Goal: Transaction & Acquisition: Purchase product/service

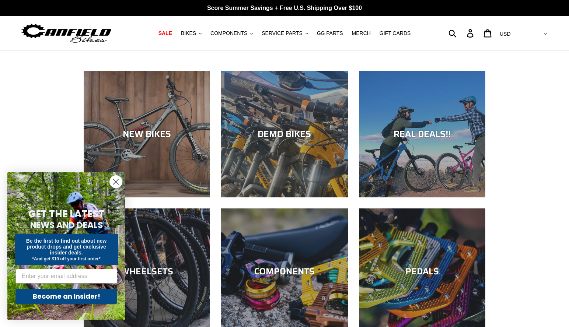
click at [204, 33] on button "BIKES .cls-1{fill:#231f20}" at bounding box center [191, 33] width 28 height 10
click at [204, 34] on button "BIKES .cls-1{fill:#231f20}" at bounding box center [191, 33] width 28 height 10
click at [205, 34] on button "BIKES .cls-1{fill:#231f20}" at bounding box center [191, 33] width 28 height 10
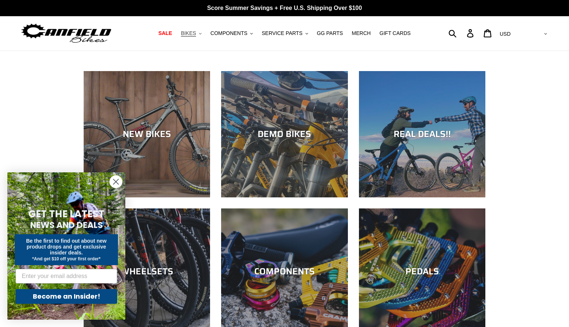
click at [195, 35] on span "BIKES" at bounding box center [188, 33] width 15 height 6
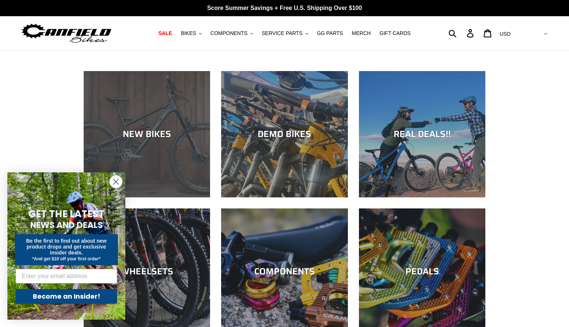
click at [162, 198] on div "NEW BIKES" at bounding box center [147, 198] width 126 height 0
click at [132, 132] on div "NEW BIKES" at bounding box center [147, 134] width 126 height 11
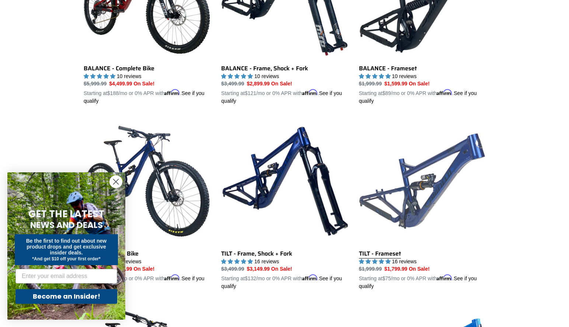
scroll to position [848, 0]
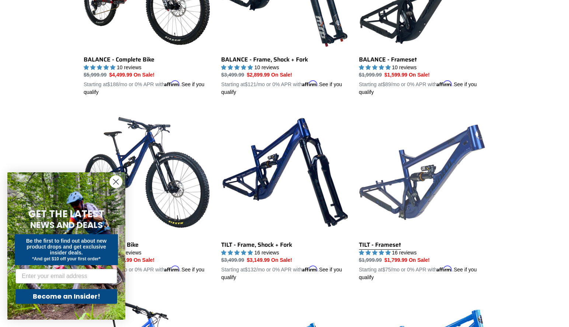
click at [433, 188] on link "TILT - Frameset" at bounding box center [422, 195] width 126 height 173
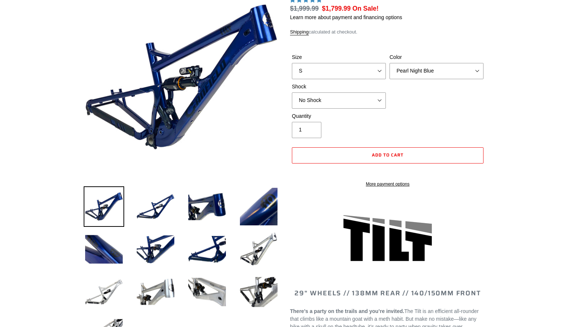
select select "highest-rating"
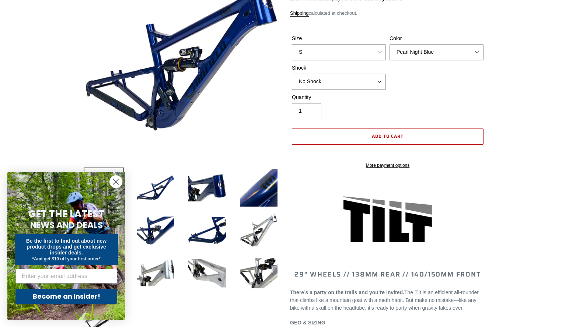
scroll to position [74, 0]
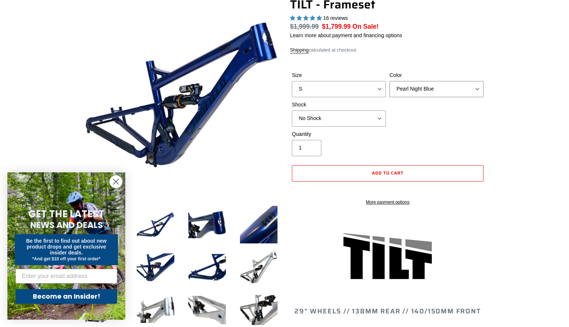
click at [467, 90] on div "Color Pearl Night Blue Stealth Silver" at bounding box center [437, 85] width 98 height 26
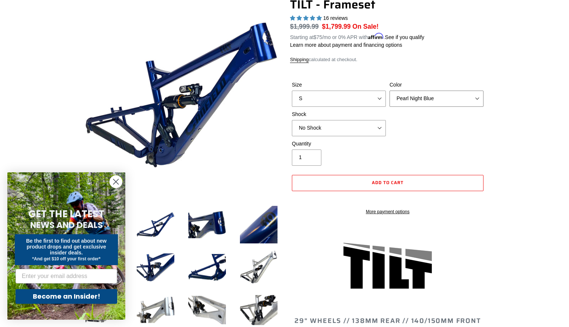
select select "Stealth Silver"
click at [390, 91] on select "Pearl Night Blue Stealth Silver" at bounding box center [437, 99] width 94 height 16
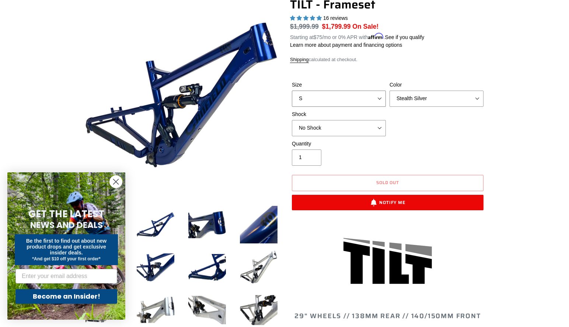
click at [332, 103] on select "S M L XL" at bounding box center [339, 99] width 94 height 16
click at [292, 91] on select "S M L XL" at bounding box center [339, 99] width 94 height 16
click at [338, 98] on select "S M L XL" at bounding box center [339, 99] width 94 height 16
click at [292, 91] on select "S M L XL" at bounding box center [339, 99] width 94 height 16
drag, startPoint x: 337, startPoint y: 97, endPoint x: 334, endPoint y: 105, distance: 8.4
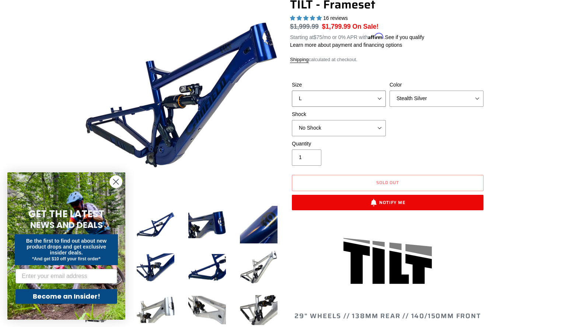
click at [337, 99] on select "S M L XL" at bounding box center [339, 99] width 94 height 16
click at [292, 91] on select "S M L XL" at bounding box center [339, 99] width 94 height 16
click at [334, 97] on select "S M L XL" at bounding box center [339, 99] width 94 height 16
select select "S"
click at [292, 91] on select "S M L XL" at bounding box center [339, 99] width 94 height 16
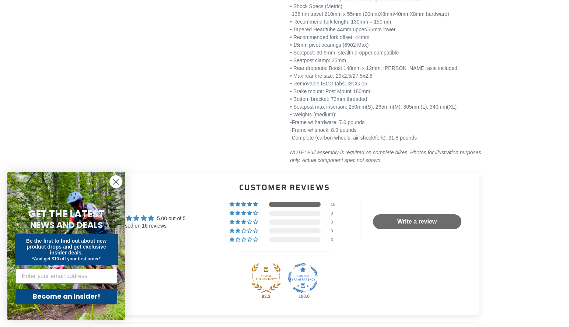
scroll to position [959, 0]
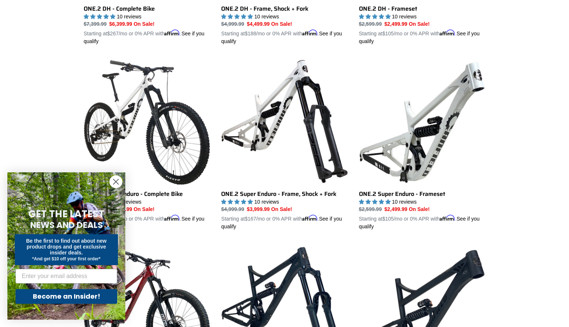
scroll to position [496, 0]
